Goal: Information Seeking & Learning: Learn about a topic

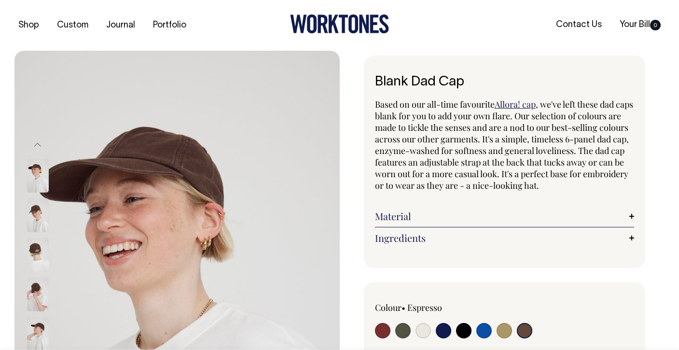
select select "Espresso"
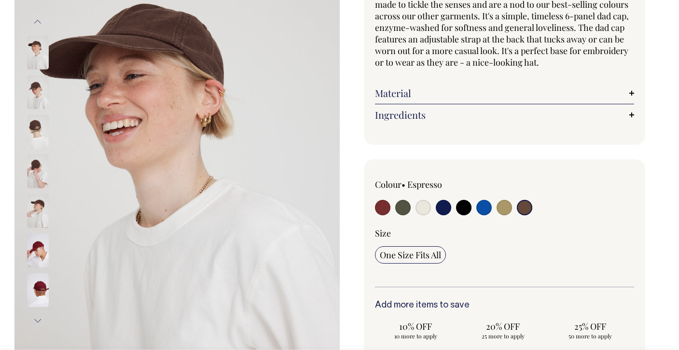
scroll to position [123, 0]
click at [405, 203] on input "radio" at bounding box center [402, 207] width 15 height 15
radio input "true"
select select "Olive"
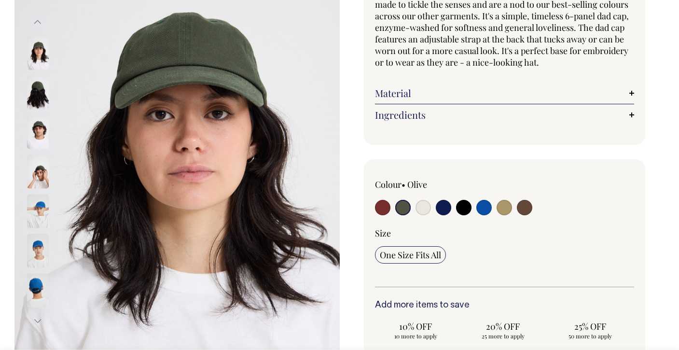
click at [424, 208] on input "radio" at bounding box center [422, 207] width 15 height 15
radio input "true"
select select "Natural"
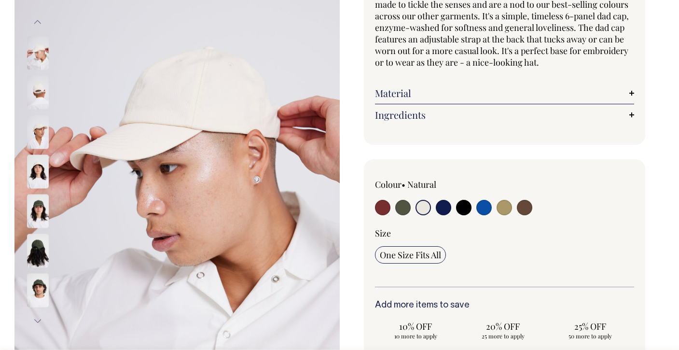
click at [445, 206] on input "radio" at bounding box center [443, 207] width 15 height 15
radio input "true"
select select "Dark Navy"
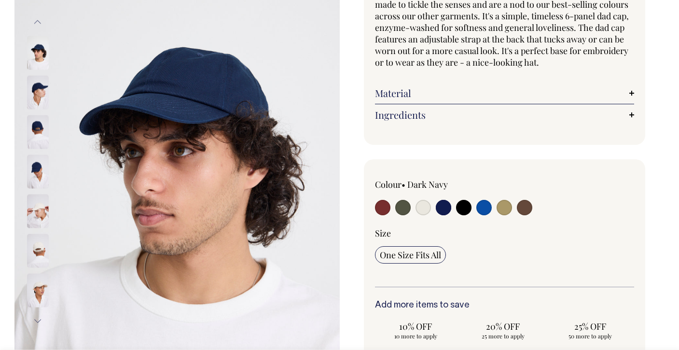
click at [499, 208] on input "radio" at bounding box center [503, 207] width 15 height 15
radio input "true"
select select "Washed Khaki"
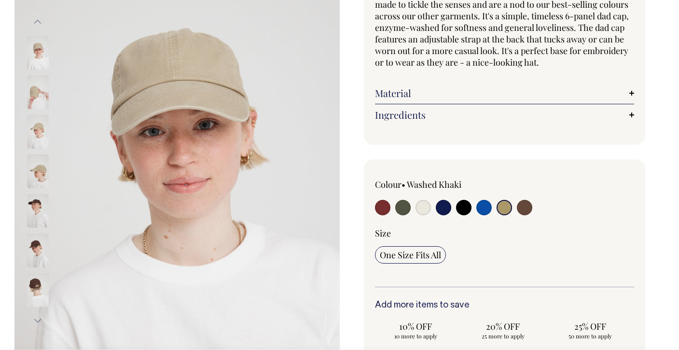
click at [632, 93] on link "Material" at bounding box center [505, 93] width 260 height 12
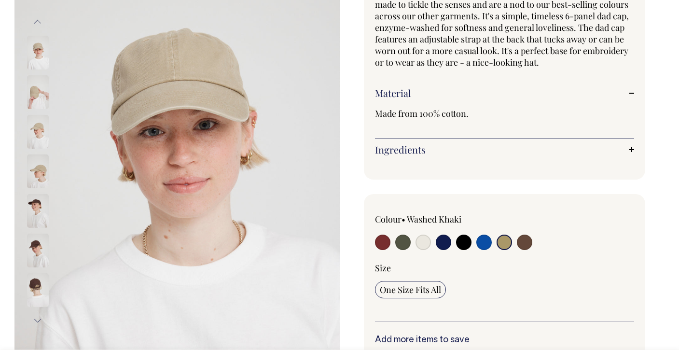
click at [624, 147] on link "Ingredients" at bounding box center [505, 150] width 260 height 12
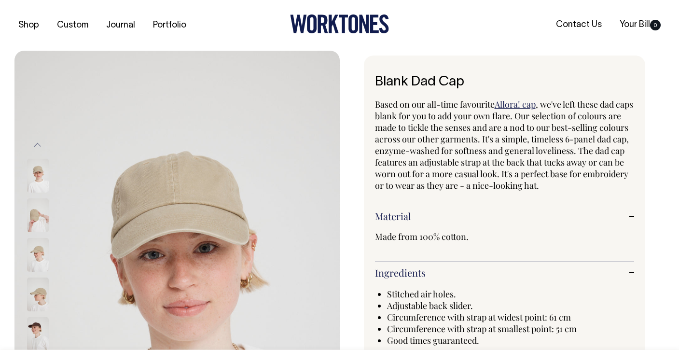
scroll to position [0, 0]
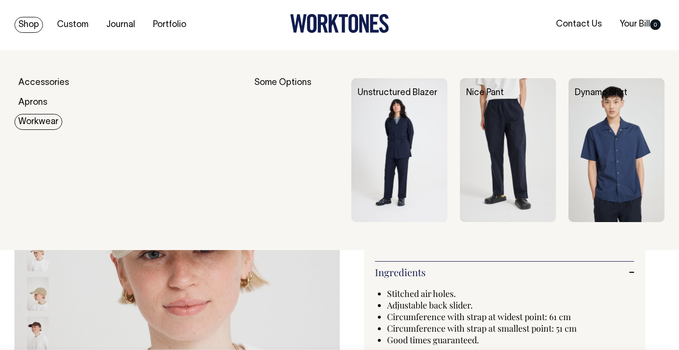
click at [45, 121] on link "Workwear" at bounding box center [38, 122] width 48 height 16
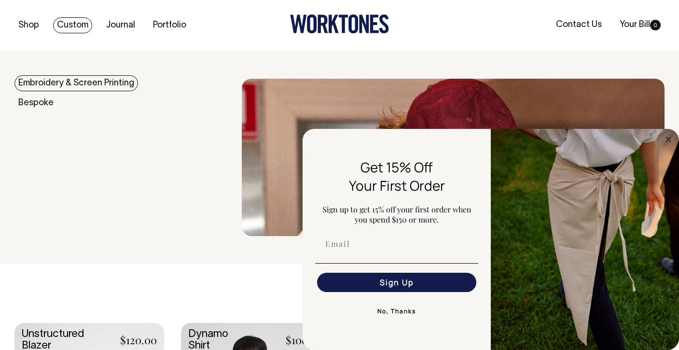
click at [74, 87] on link "Embroidery & Screen Printing" at bounding box center [76, 83] width 124 height 16
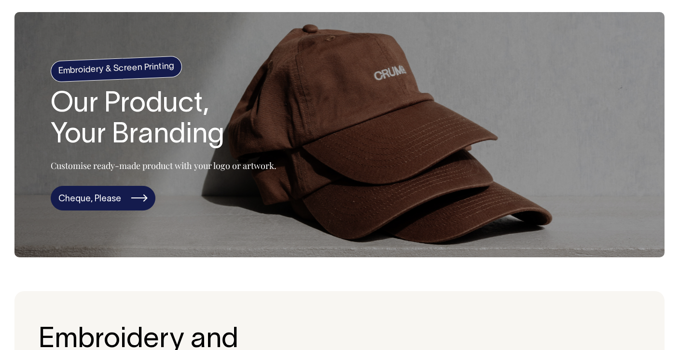
click at [121, 194] on link "Cheque, Please" at bounding box center [103, 198] width 105 height 25
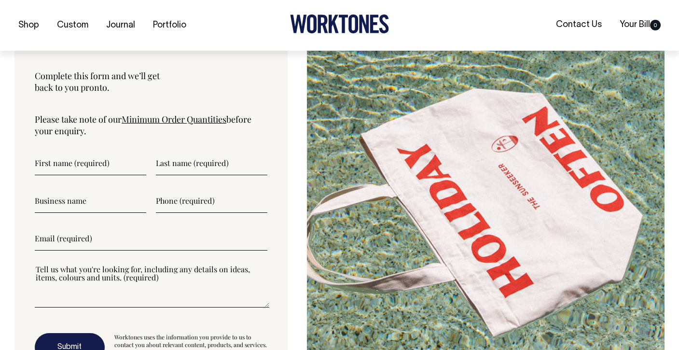
scroll to position [2472, 0]
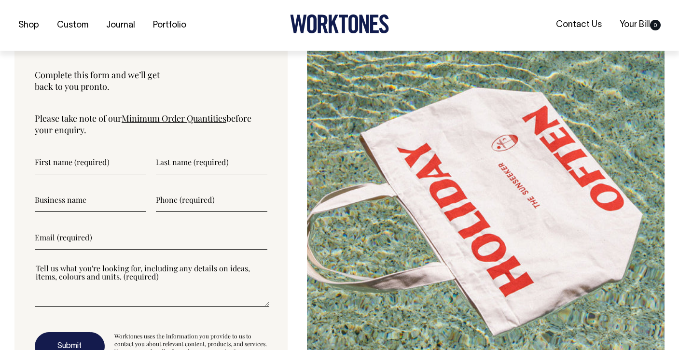
click at [186, 119] on link "Minimum Order Quantities" at bounding box center [174, 118] width 105 height 12
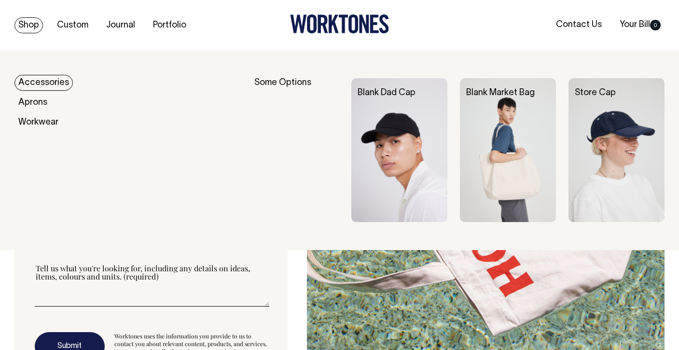
click at [395, 141] on img at bounding box center [399, 150] width 96 height 144
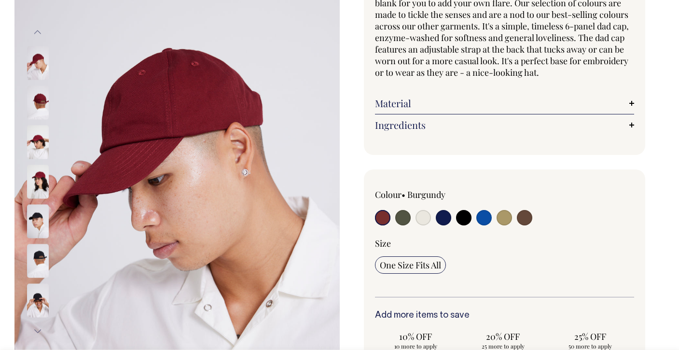
scroll to position [113, 0]
click at [406, 216] on input "radio" at bounding box center [402, 216] width 15 height 15
radio input "true"
select select "Olive"
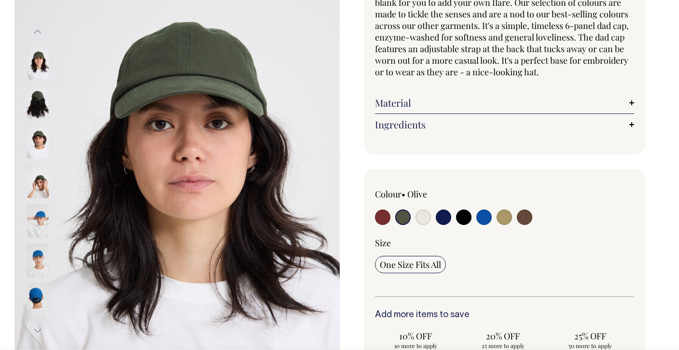
click at [429, 216] on input "radio" at bounding box center [422, 216] width 15 height 15
radio input "true"
select select "Natural"
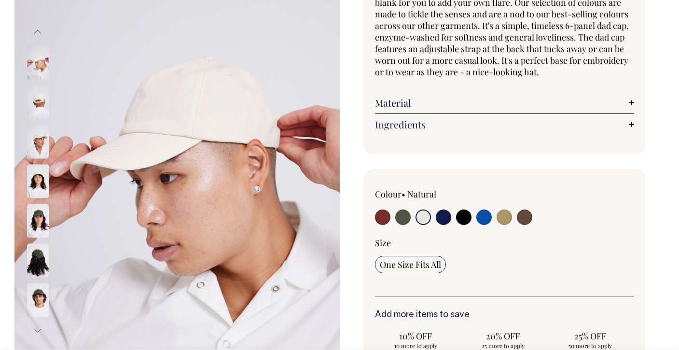
click at [506, 220] on input "radio" at bounding box center [503, 216] width 15 height 15
radio input "true"
select select "Washed Khaki"
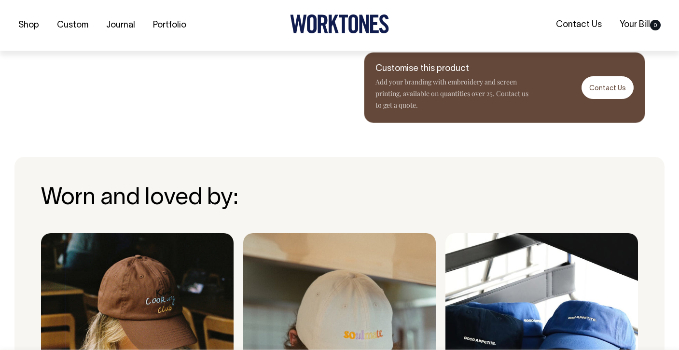
scroll to position [584, 0]
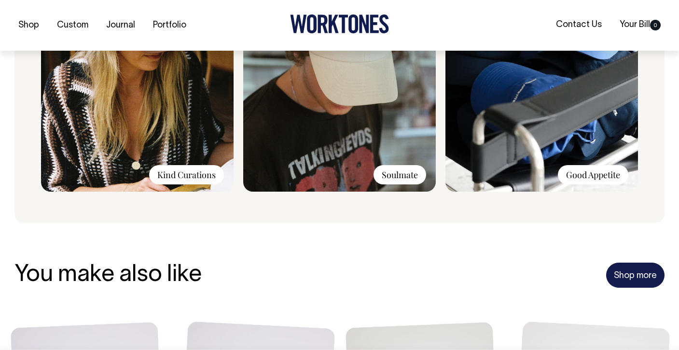
click at [631, 280] on link "Shop more" at bounding box center [635, 274] width 58 height 25
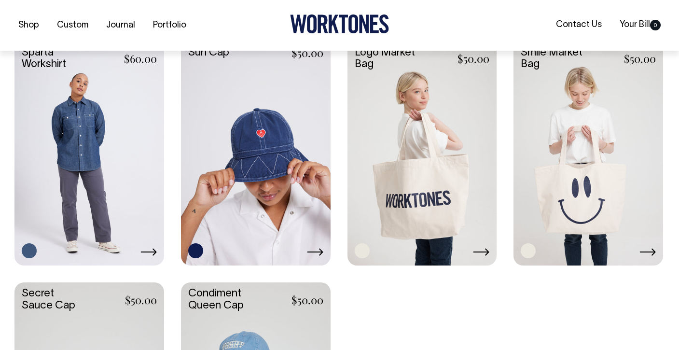
scroll to position [1449, 0]
